Goal: Task Accomplishment & Management: Use online tool/utility

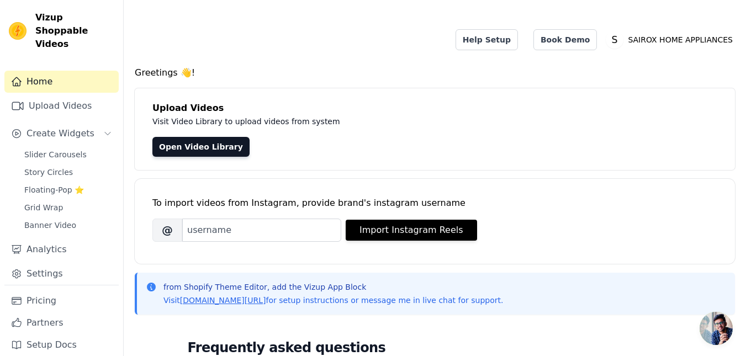
scroll to position [166, 0]
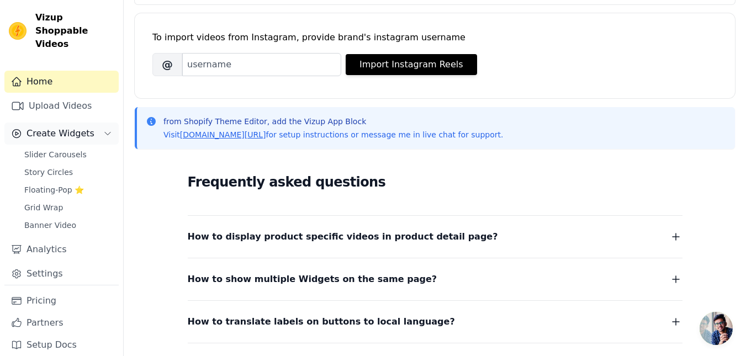
click at [102, 123] on button "Create Widgets" at bounding box center [61, 134] width 114 height 22
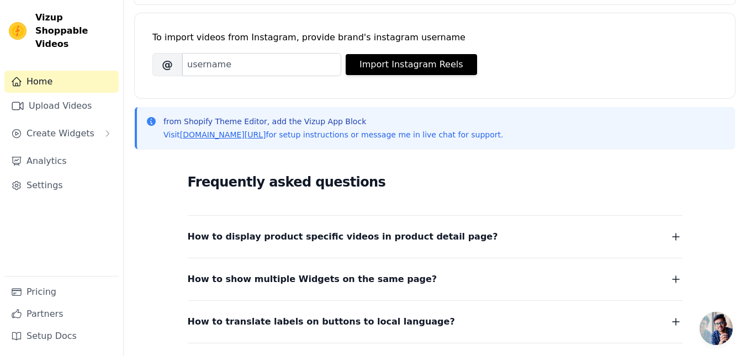
scroll to position [221, 0]
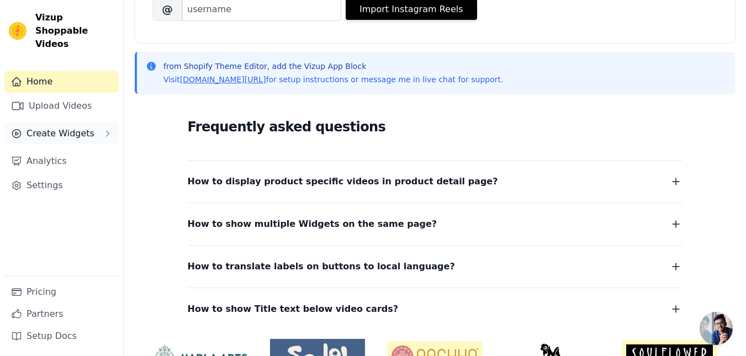
click at [80, 127] on span "Create Widgets" at bounding box center [61, 133] width 68 height 13
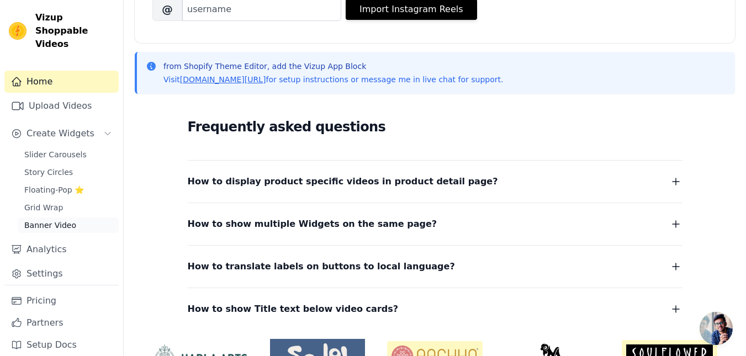
click at [56, 220] on span "Banner Video" at bounding box center [50, 225] width 52 height 11
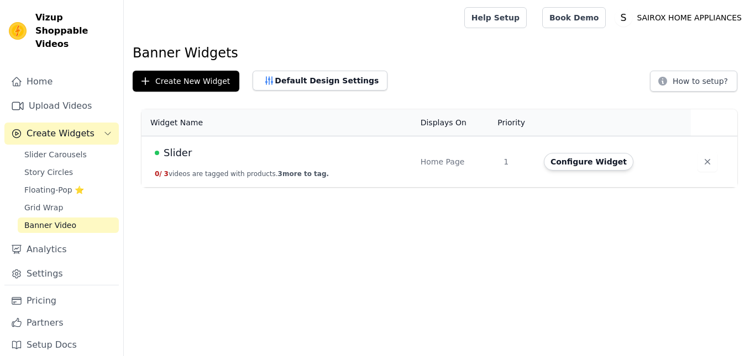
click at [589, 168] on button "Configure Widget" at bounding box center [588, 162] width 89 height 18
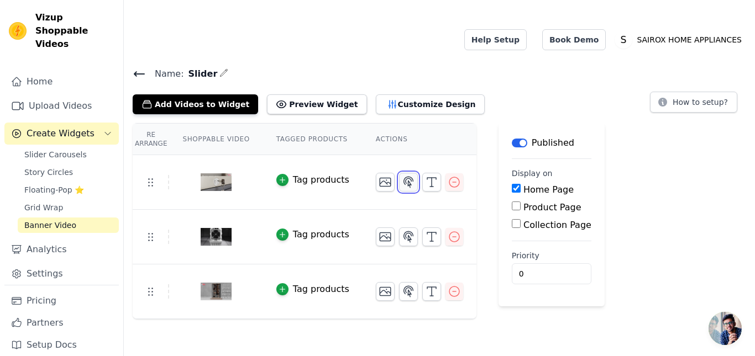
click at [404, 177] on icon "button" at bounding box center [408, 182] width 9 height 10
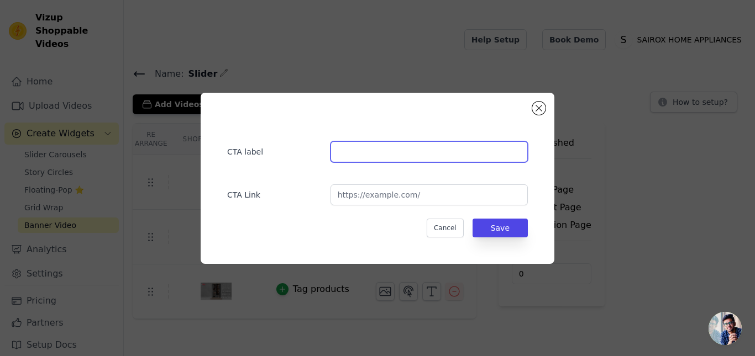
click at [388, 157] on input "text" at bounding box center [428, 151] width 197 height 21
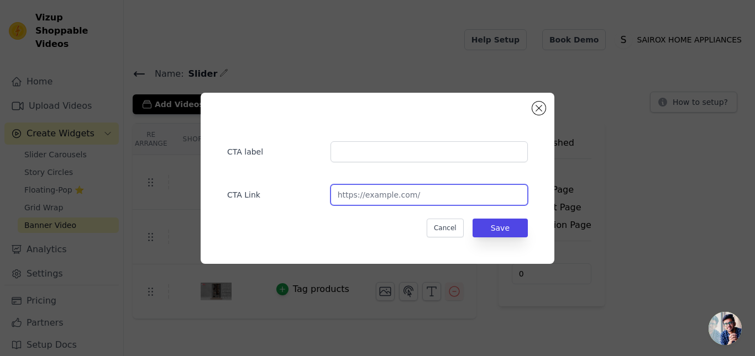
click at [390, 198] on input "url" at bounding box center [428, 195] width 197 height 21
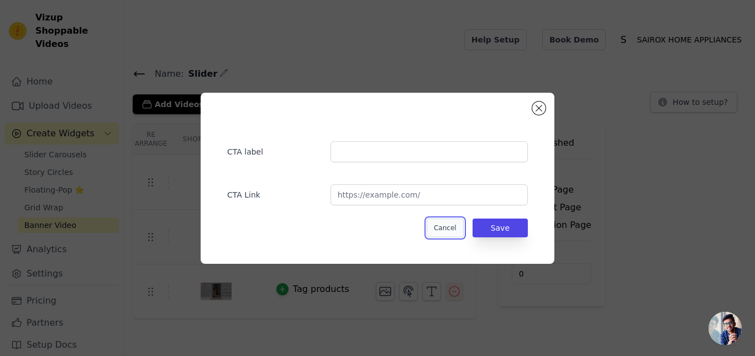
click at [452, 228] on button "Cancel" at bounding box center [444, 228] width 37 height 19
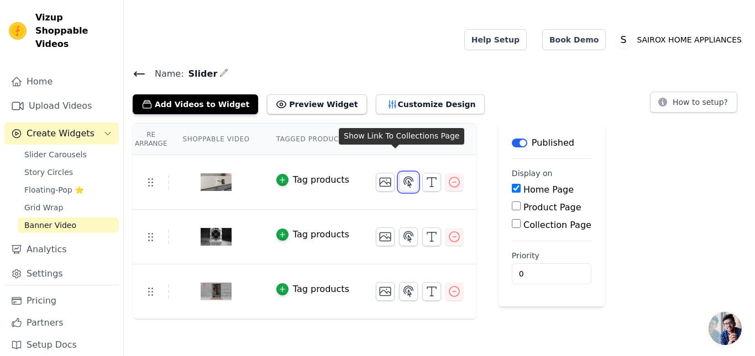
click at [402, 176] on icon "button" at bounding box center [408, 182] width 13 height 13
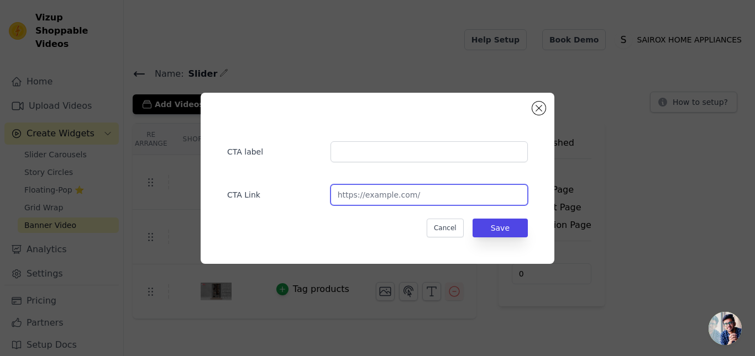
click at [374, 203] on input "url" at bounding box center [428, 195] width 197 height 21
paste input "[URL][DOMAIN_NAME]"
type input "[URL][DOMAIN_NAME]"
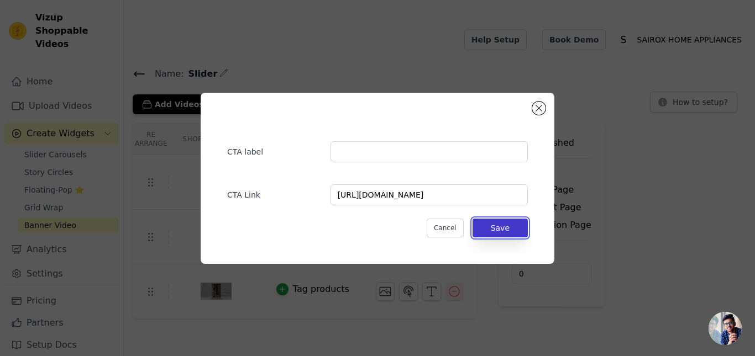
click at [520, 228] on button "Save" at bounding box center [499, 228] width 55 height 19
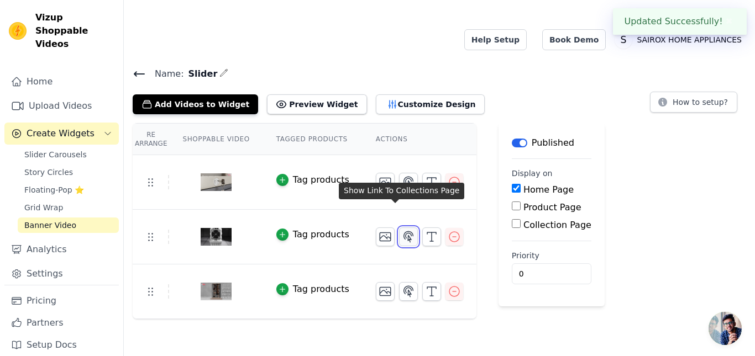
click at [404, 231] on icon "button" at bounding box center [408, 236] width 9 height 10
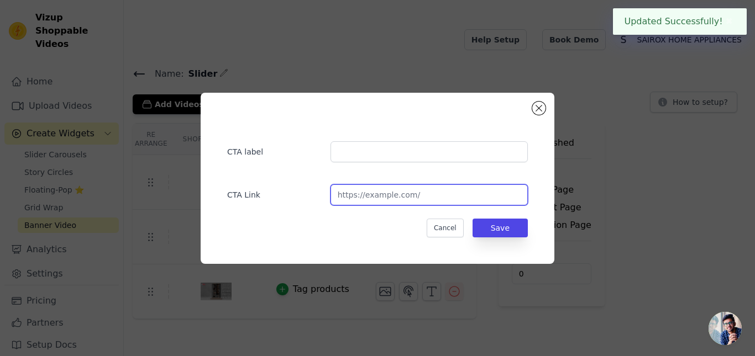
drag, startPoint x: 400, startPoint y: 204, endPoint x: 419, endPoint y: 181, distance: 30.6
click at [400, 204] on input "url" at bounding box center [428, 195] width 197 height 21
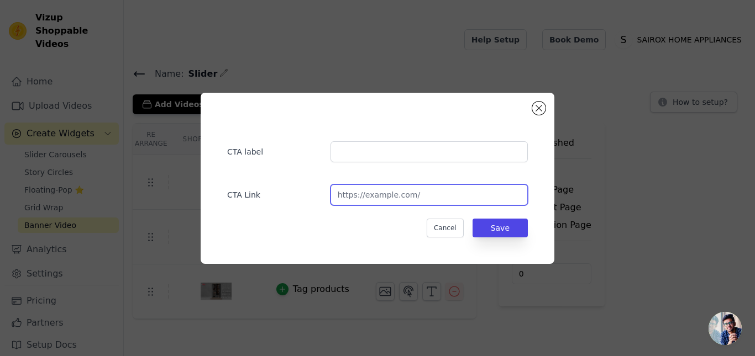
paste input "[URL][DOMAIN_NAME]"
type input "[URL][DOMAIN_NAME]"
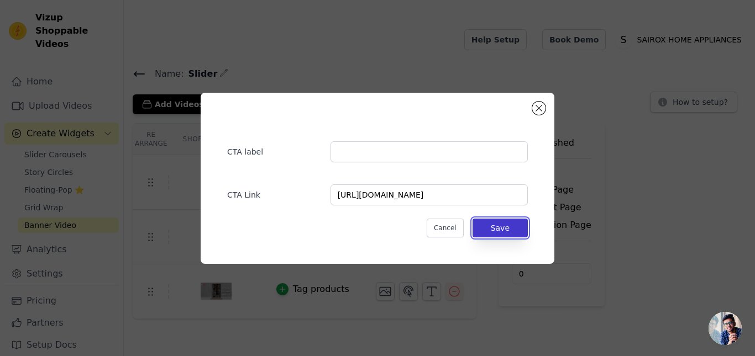
click at [515, 232] on button "Save" at bounding box center [499, 228] width 55 height 19
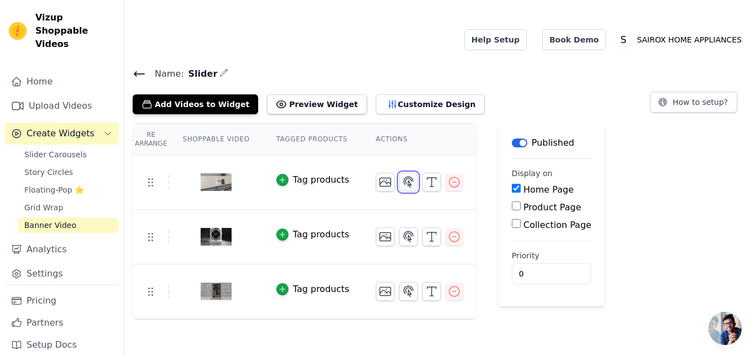
click at [402, 176] on icon "button" at bounding box center [408, 182] width 13 height 13
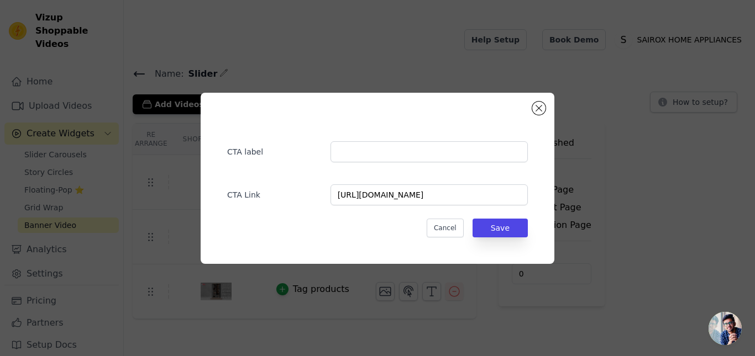
click at [437, 301] on div "CTA label CTA Link [URL][DOMAIN_NAME] Cancel Save" at bounding box center [377, 178] width 755 height 356
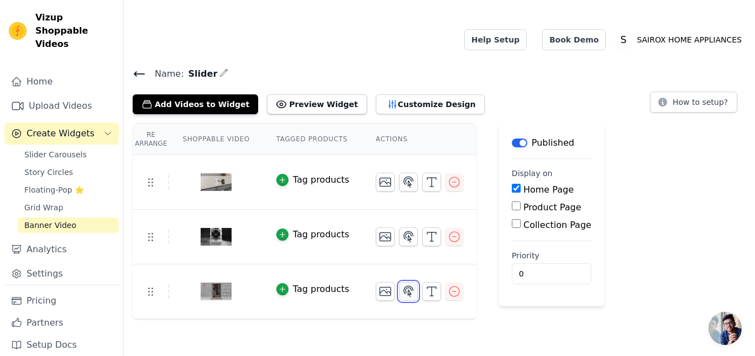
click at [402, 282] on button "button" at bounding box center [408, 291] width 19 height 19
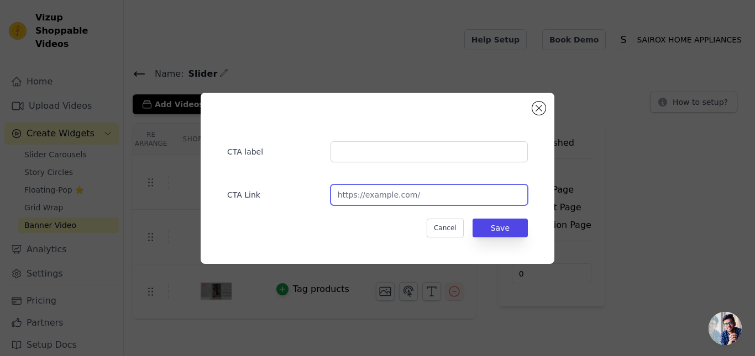
click at [430, 190] on input "url" at bounding box center [428, 195] width 197 height 21
paste input "[URL][DOMAIN_NAME]"
type input "[URL][DOMAIN_NAME]"
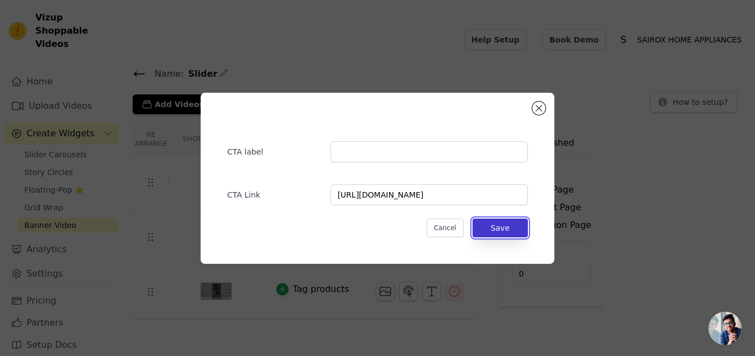
scroll to position [0, 0]
click at [492, 224] on button "Save" at bounding box center [499, 228] width 55 height 19
